Goal: Task Accomplishment & Management: Manage account settings

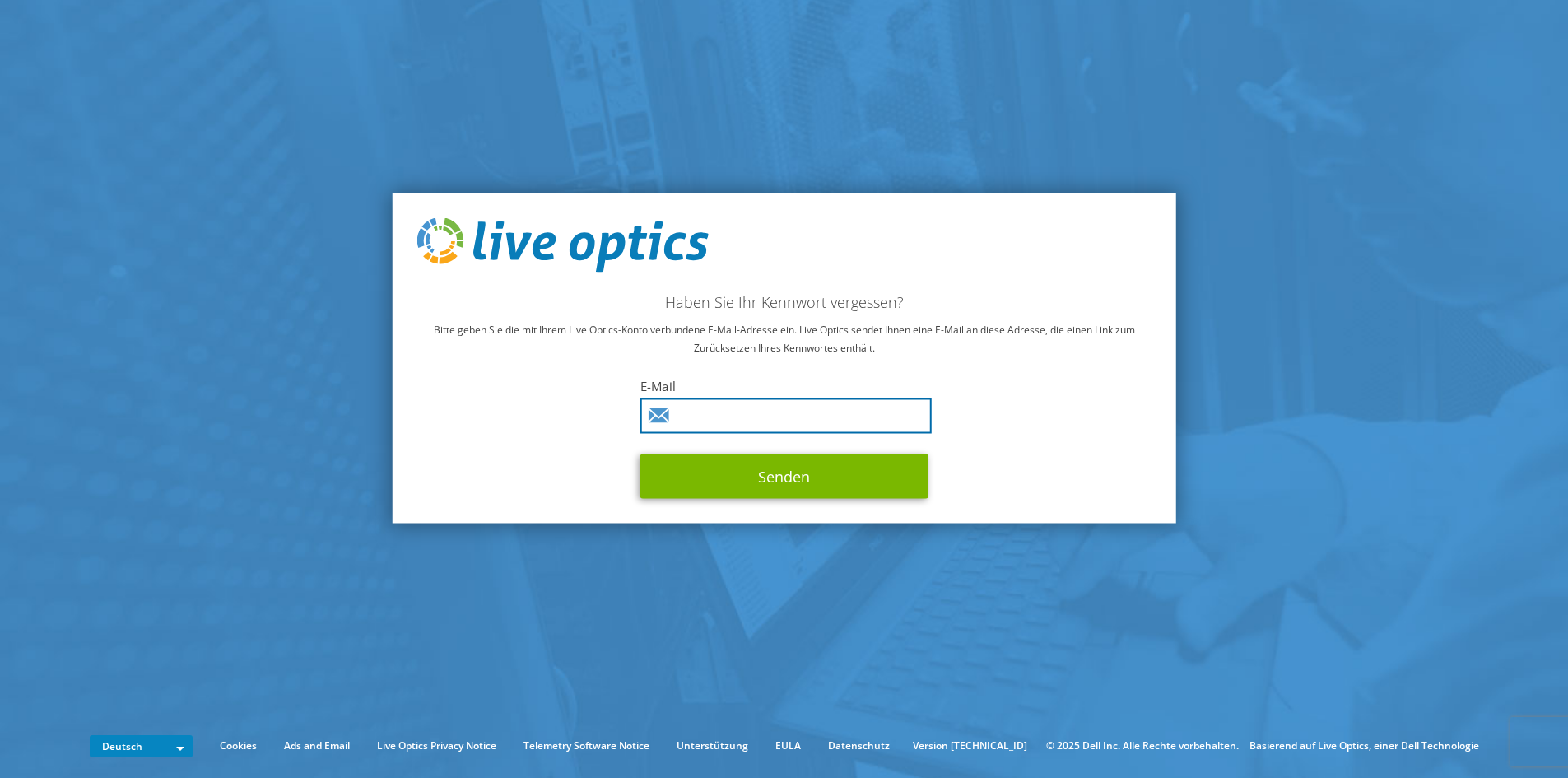
click at [748, 420] on input "text" at bounding box center [786, 415] width 291 height 35
type input "juerg.tanner@martiag.ch"
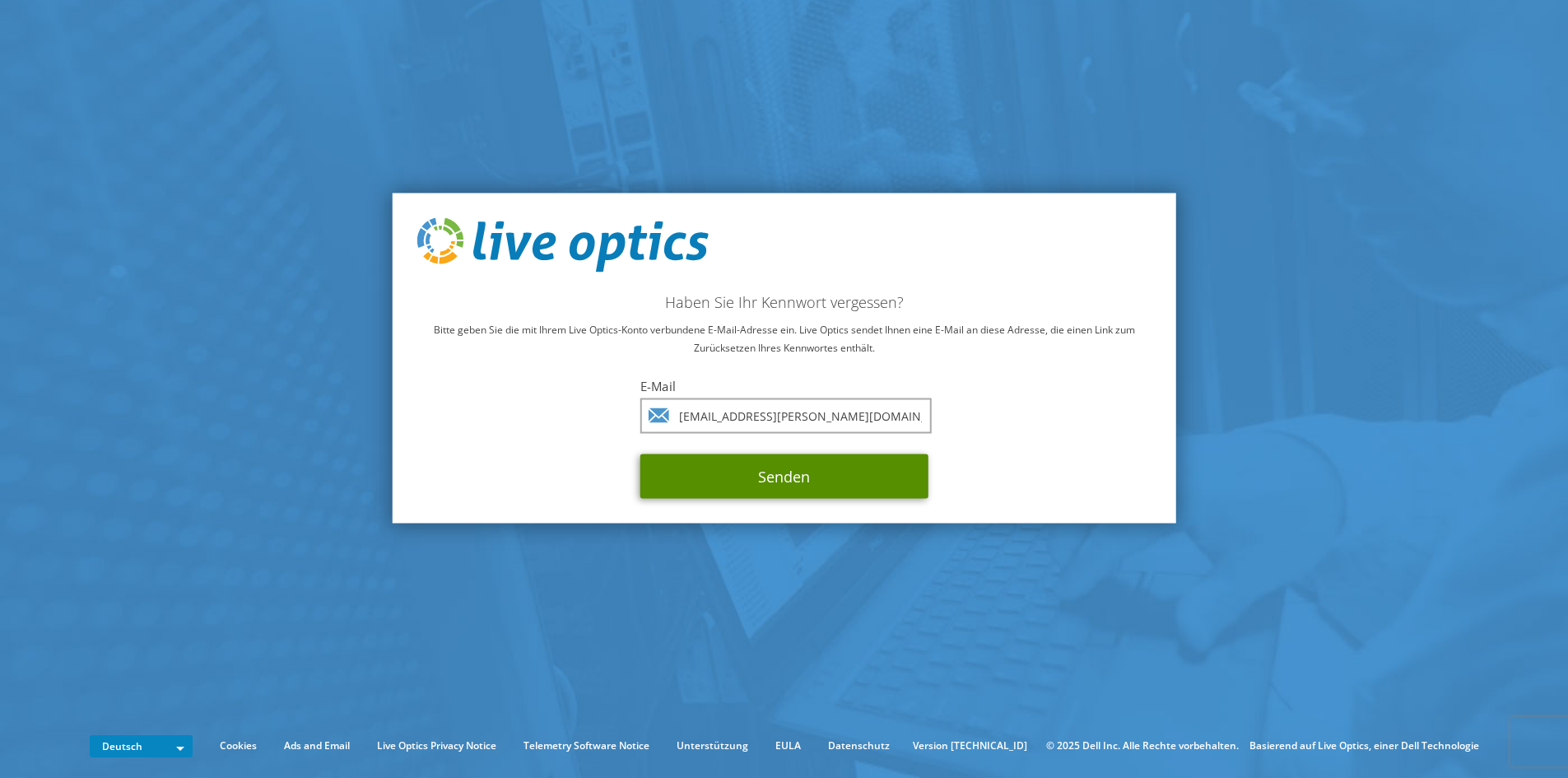
click at [782, 482] on button "Senden" at bounding box center [784, 476] width 288 height 44
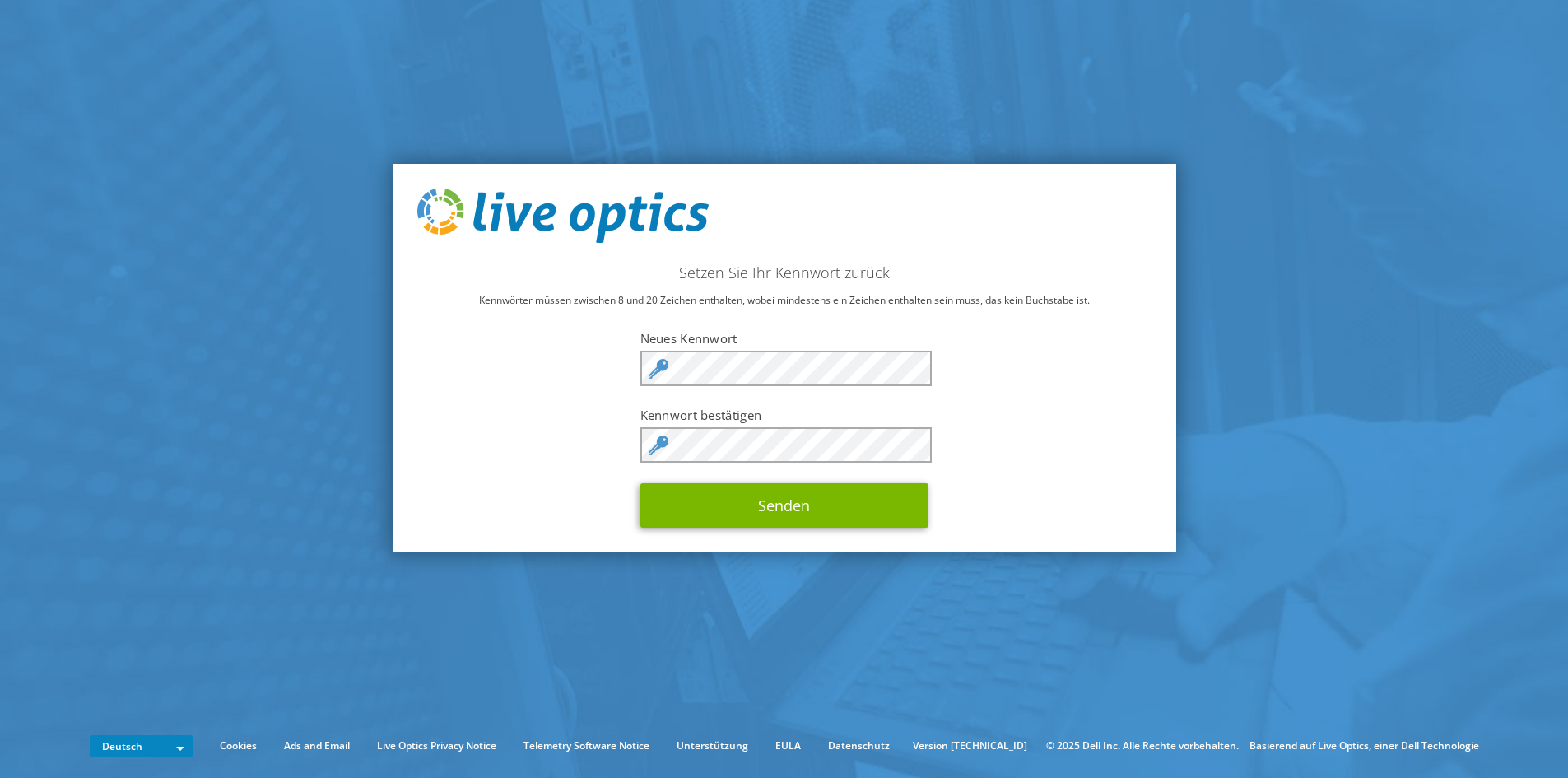
click at [1008, 441] on div "Setzen Sie Ihr Kennwort zurück Kennwörter müssen zwischen 8 und 20 Zeichen enth…" at bounding box center [784, 358] width 784 height 389
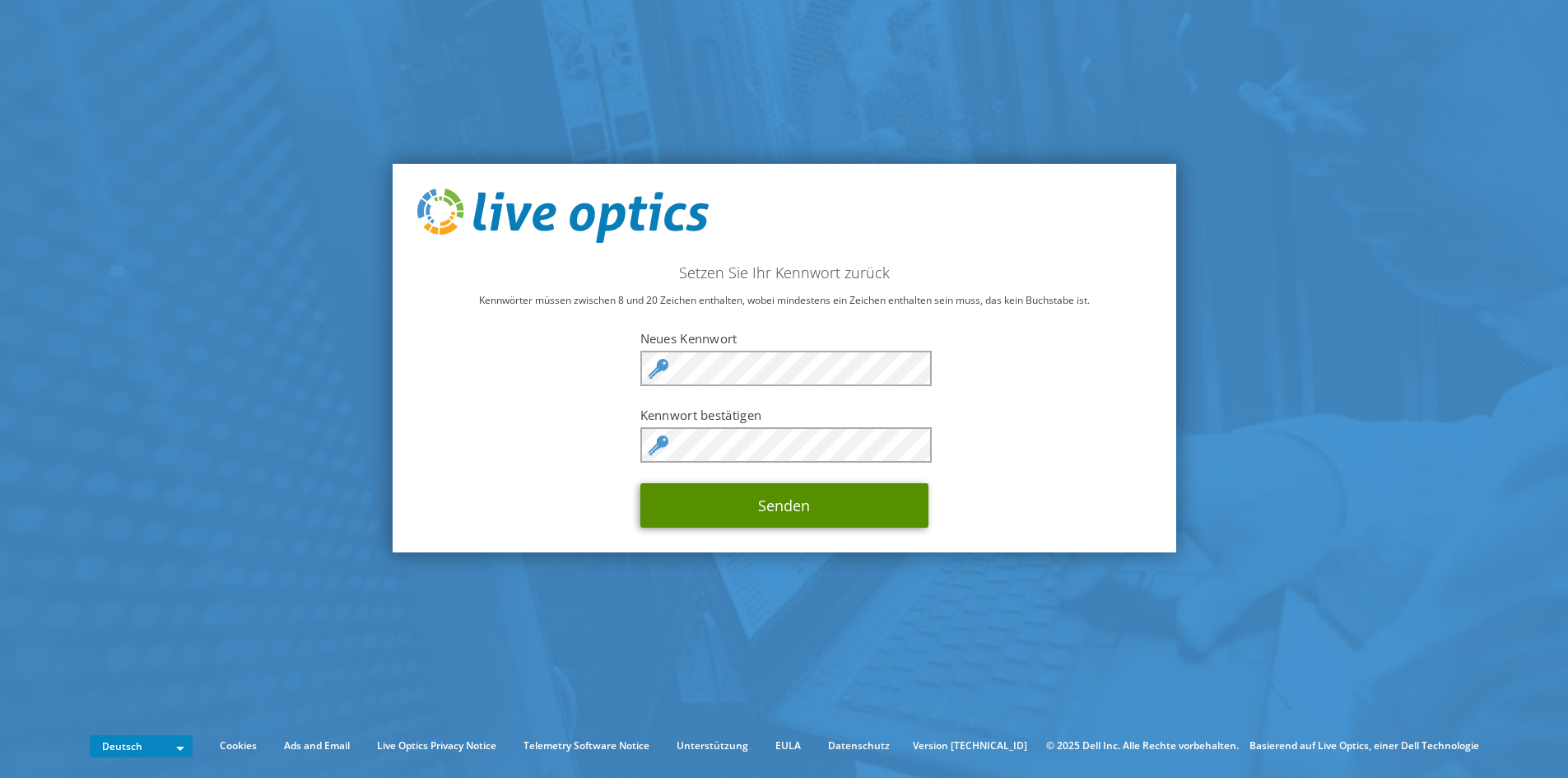
click at [762, 503] on button "Senden" at bounding box center [784, 506] width 288 height 44
